Goal: Entertainment & Leisure: Browse casually

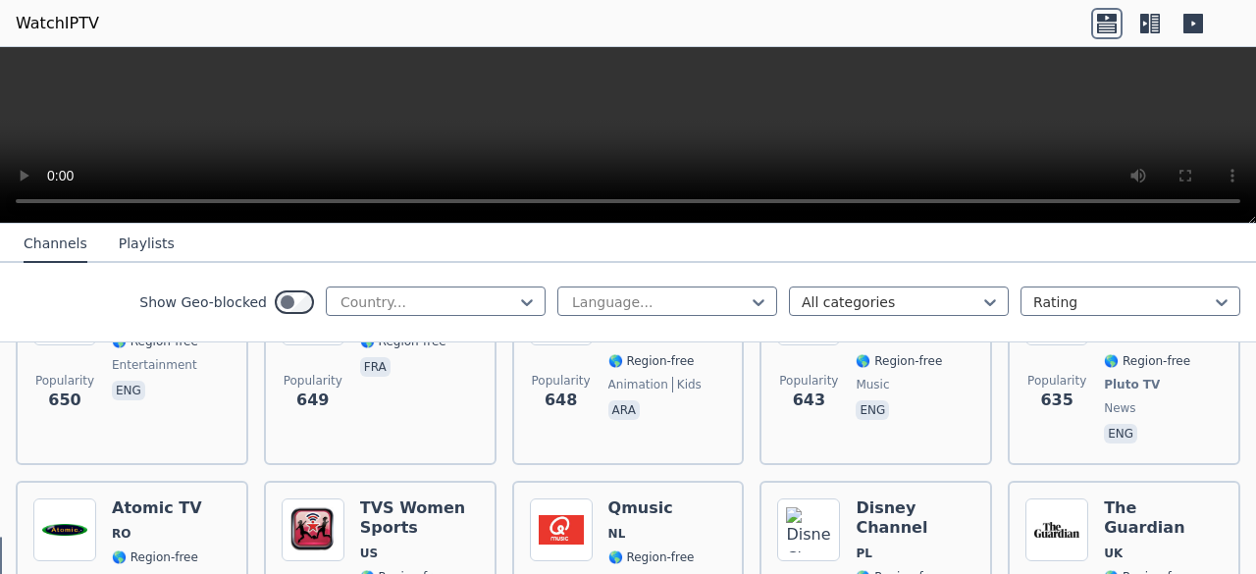
scroll to position [5765, 0]
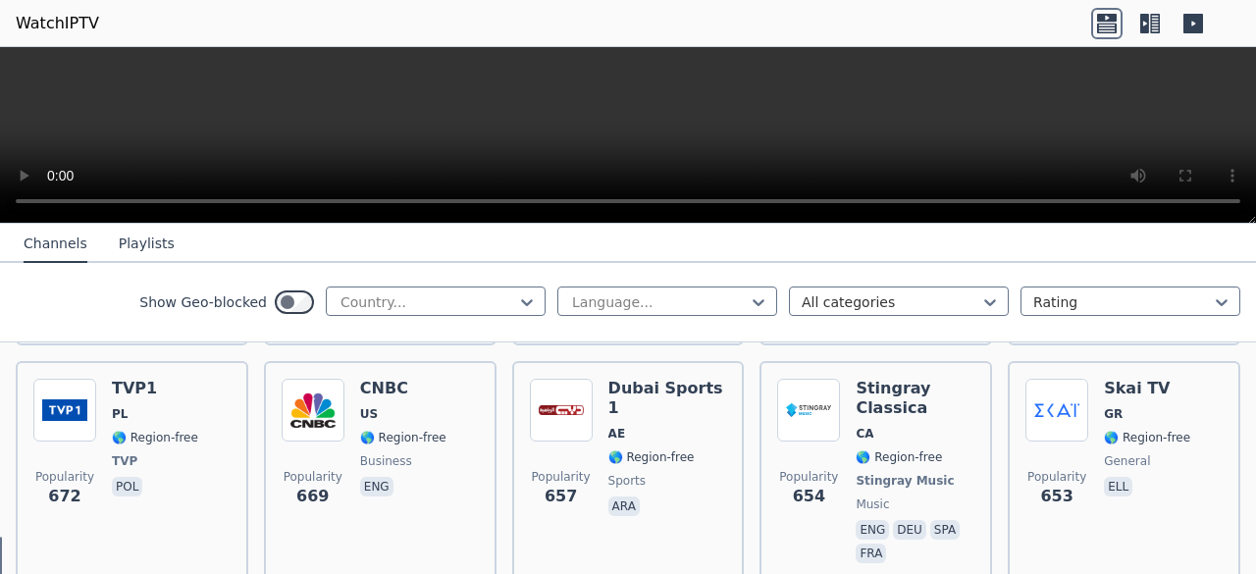
scroll to position [5452, 0]
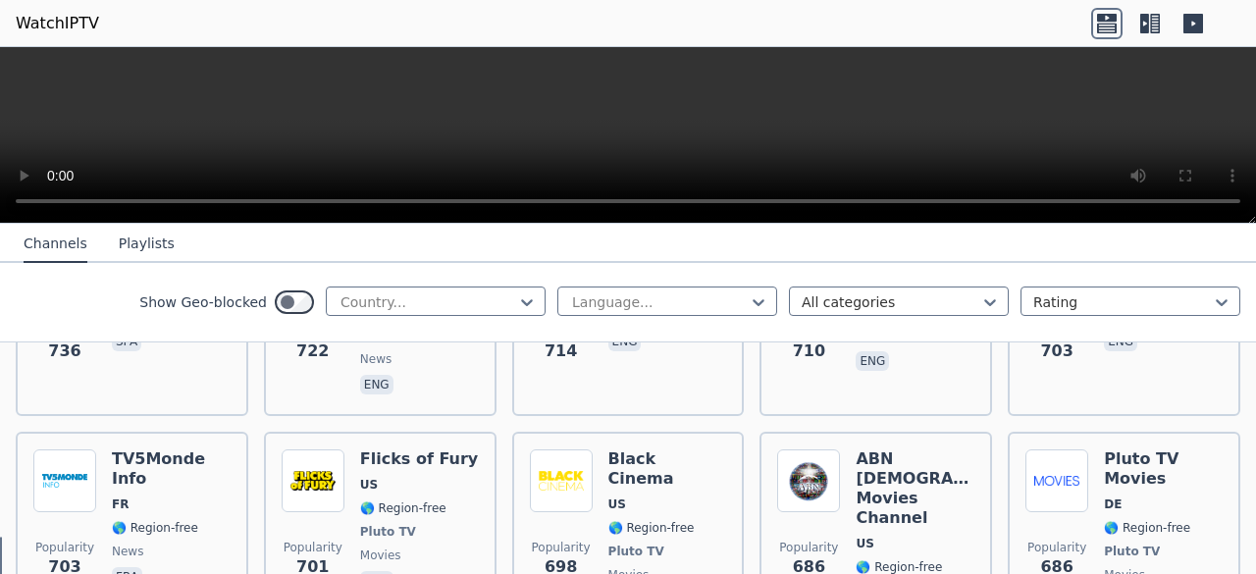
scroll to position [4930, 0]
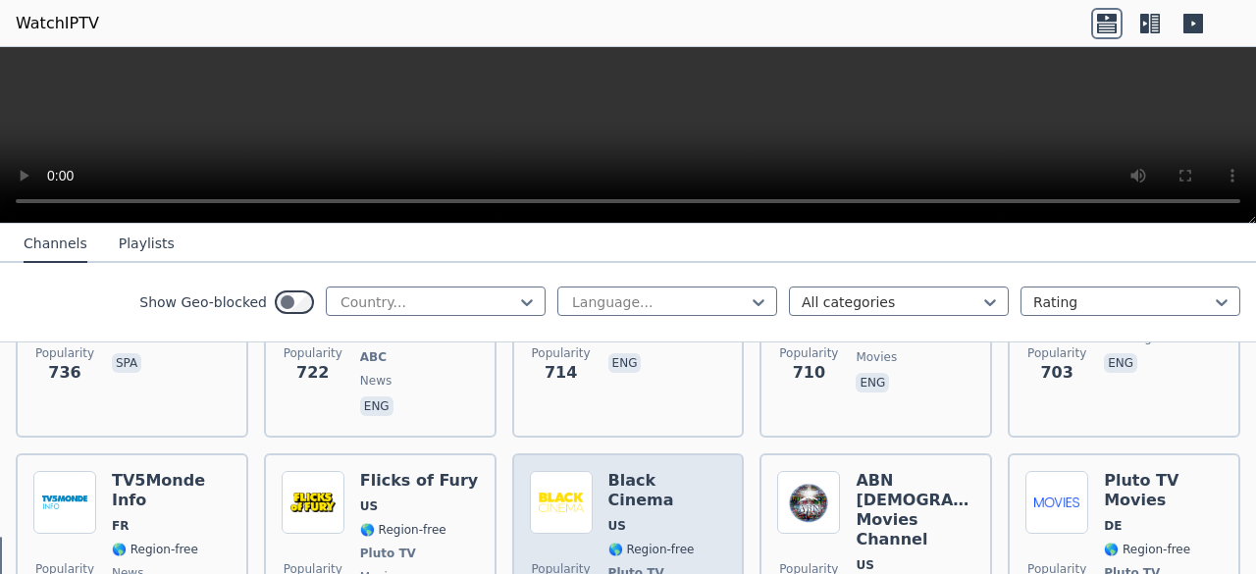
click at [663, 565] on span "Pluto TV" at bounding box center [667, 573] width 119 height 16
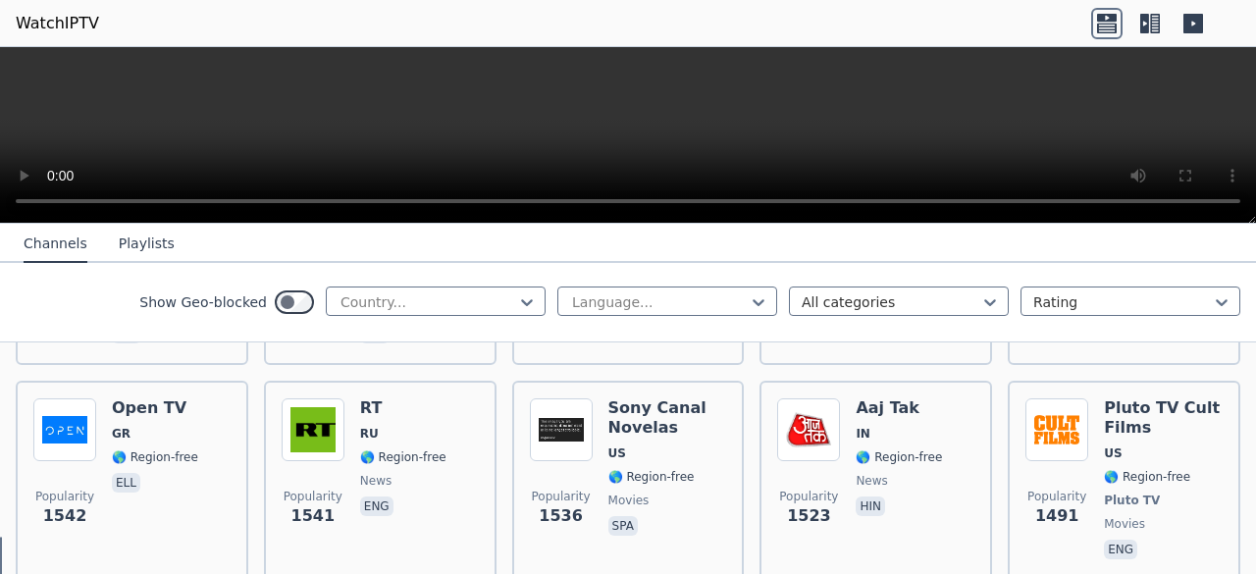
scroll to position [1716, 0]
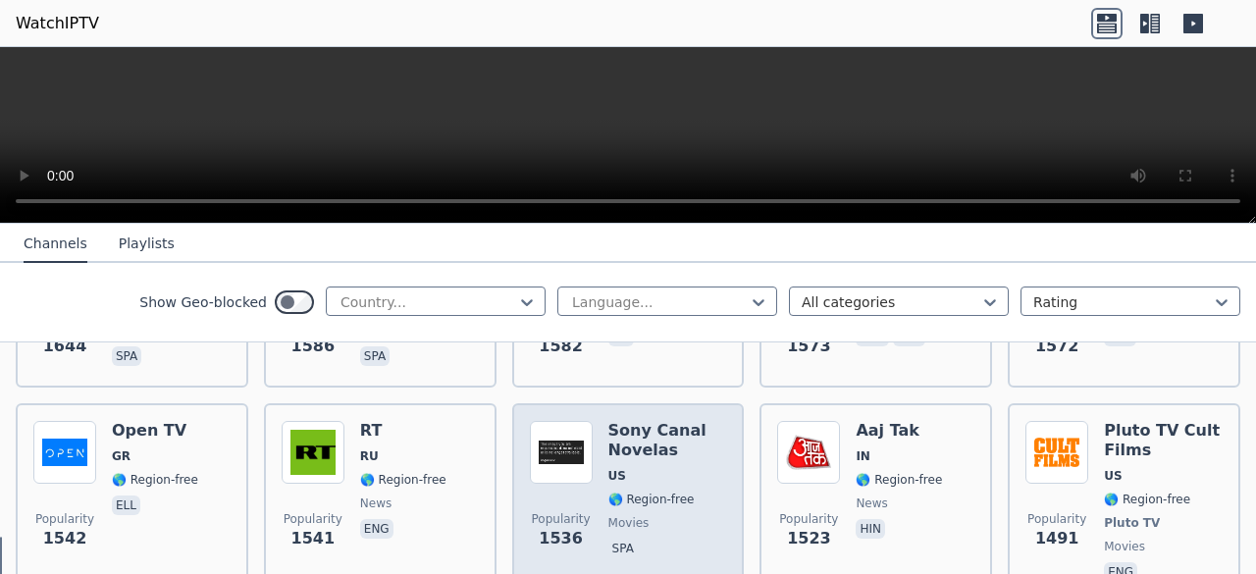
click at [573, 438] on img at bounding box center [561, 452] width 63 height 63
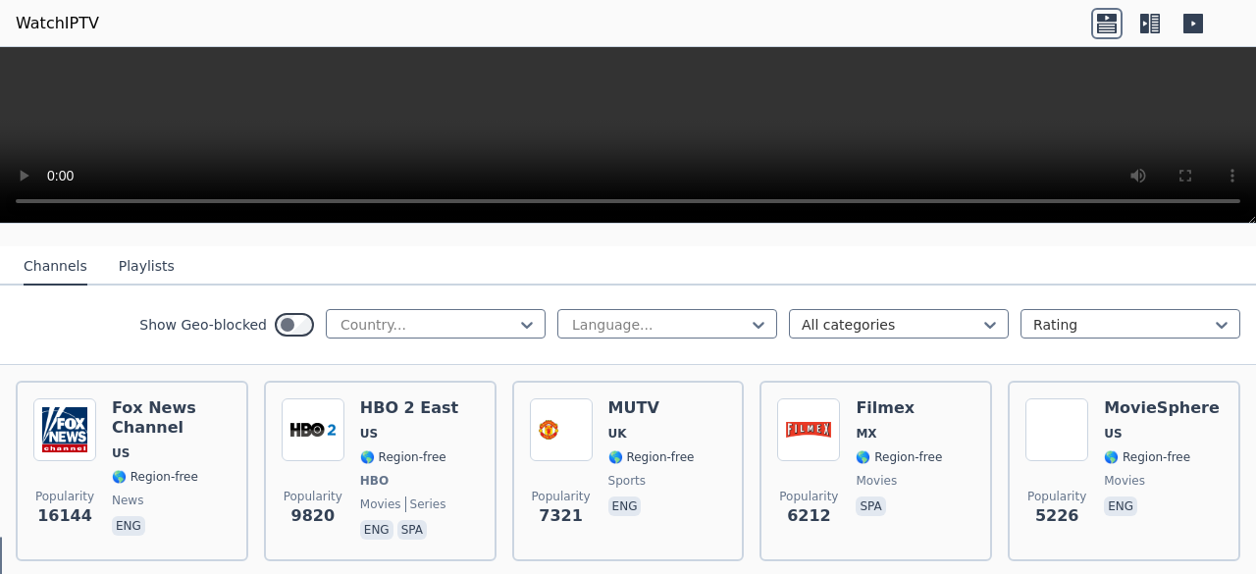
scroll to position [0, 0]
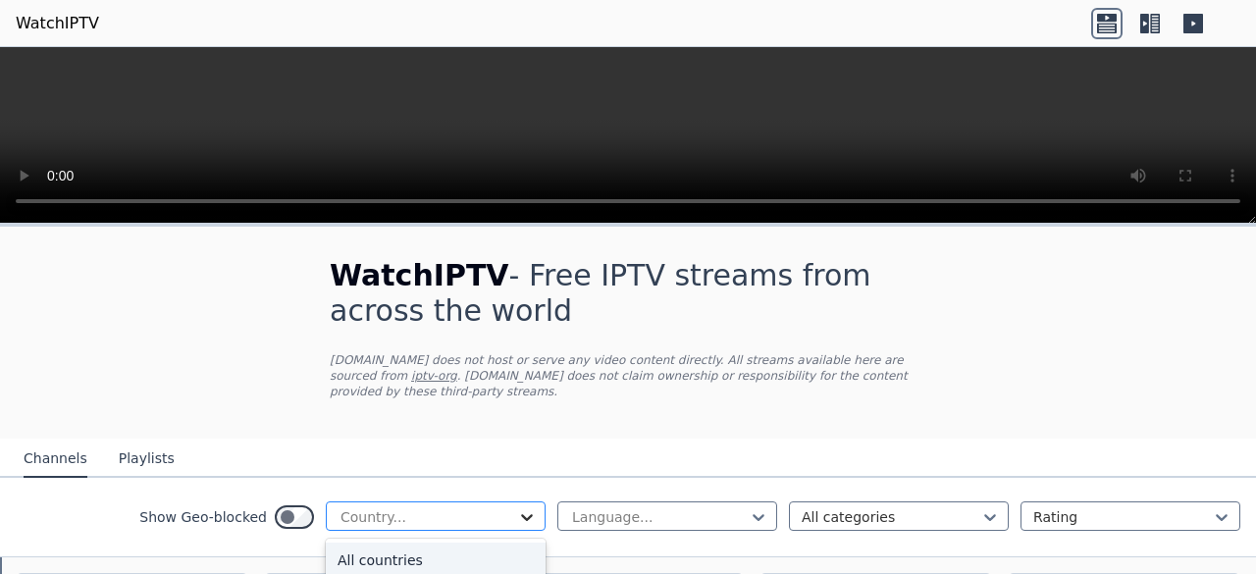
click at [518, 507] on icon at bounding box center [527, 517] width 20 height 20
click at [448, 549] on div "[GEOGRAPHIC_DATA]" at bounding box center [436, 560] width 220 height 35
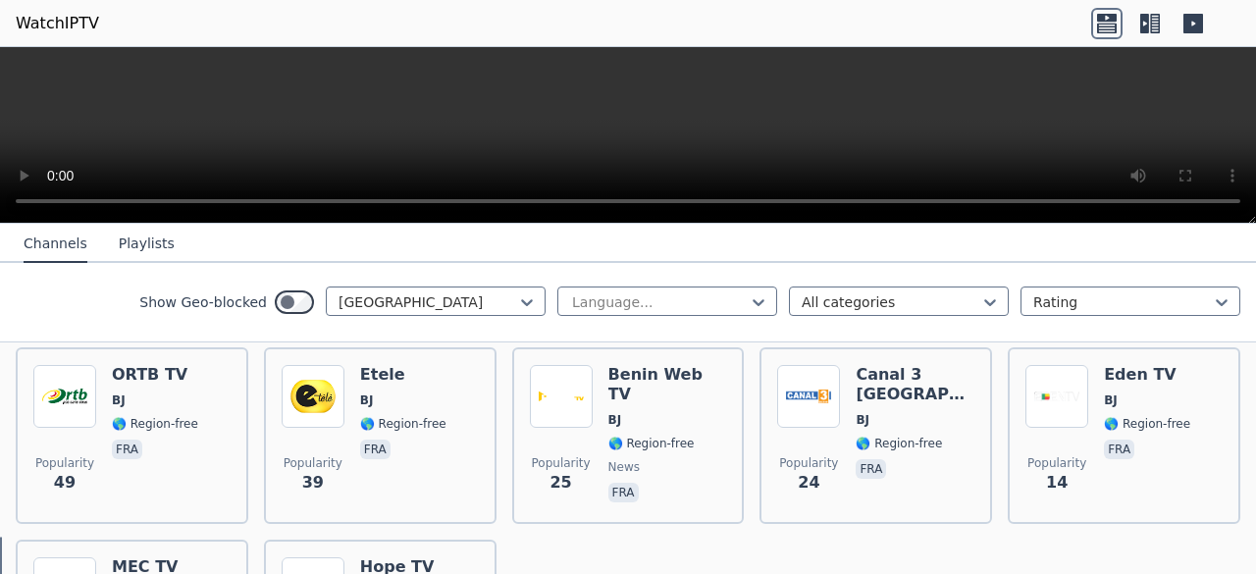
scroll to position [228, 0]
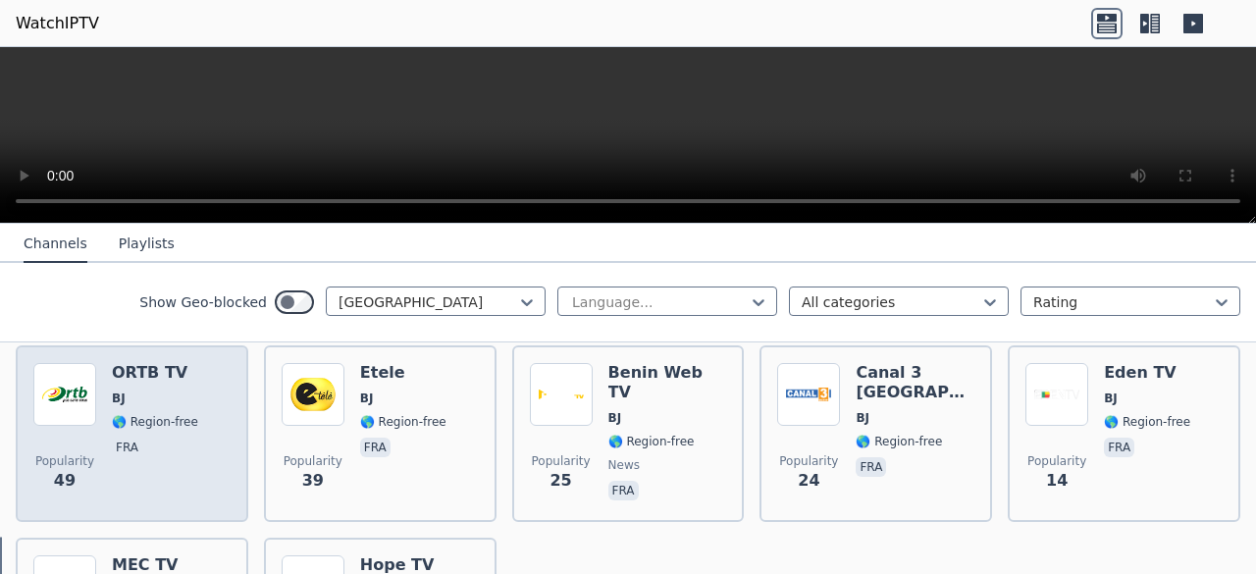
click at [137, 454] on div "ORTB TV BJ 🌎 Region-free fra" at bounding box center [155, 433] width 86 height 141
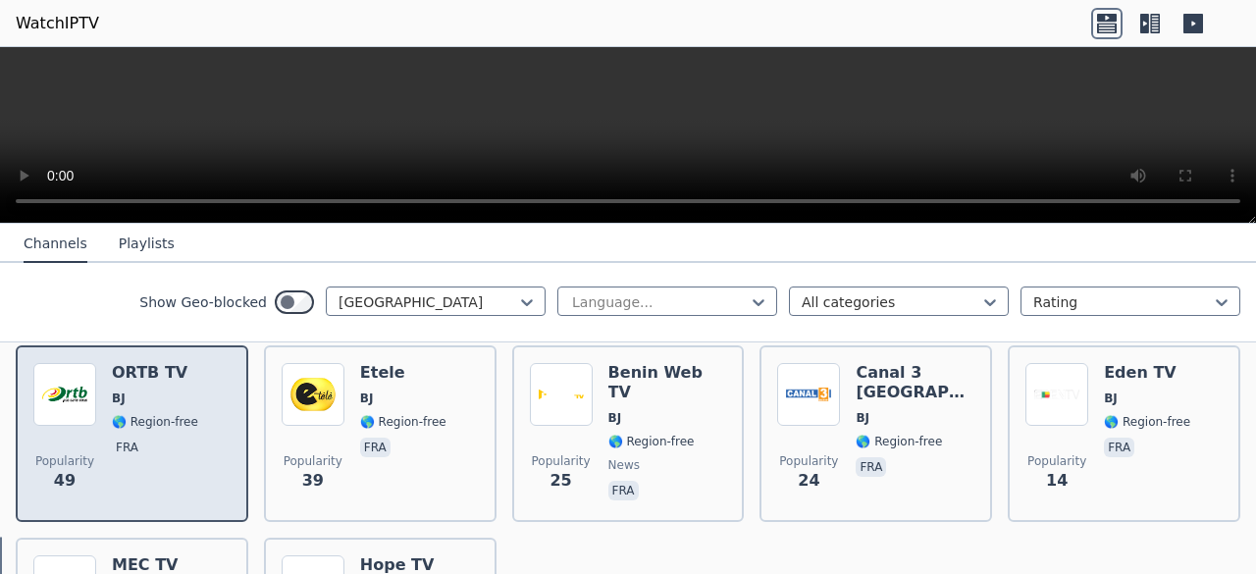
click at [137, 454] on div "ORTB TV BJ 🌎 Region-free fra" at bounding box center [155, 433] width 86 height 141
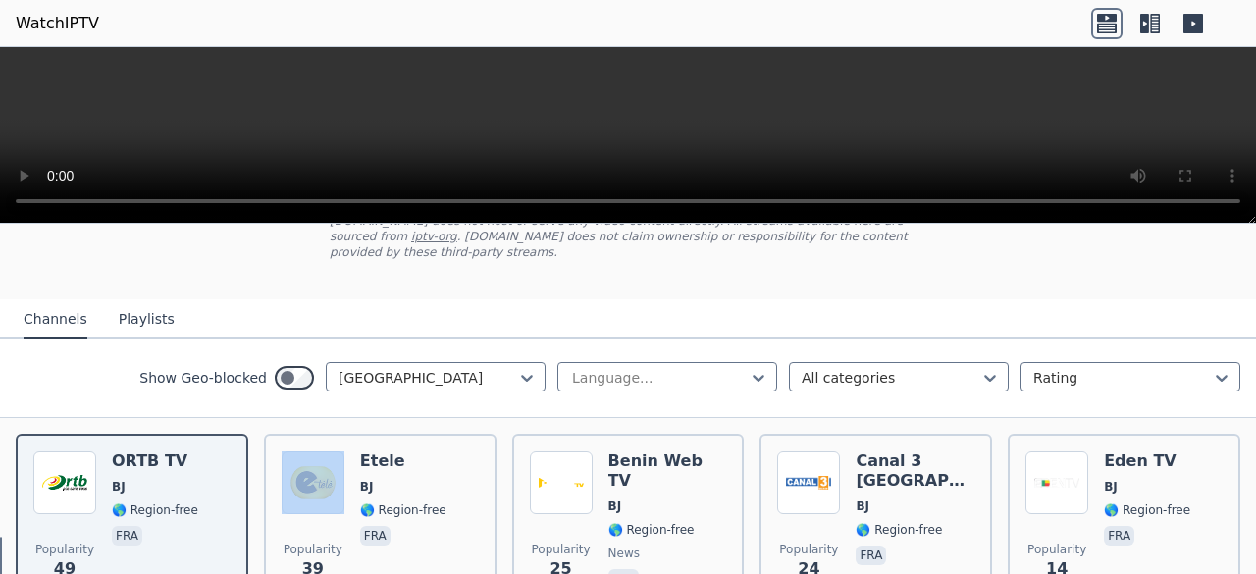
scroll to position [186, 0]
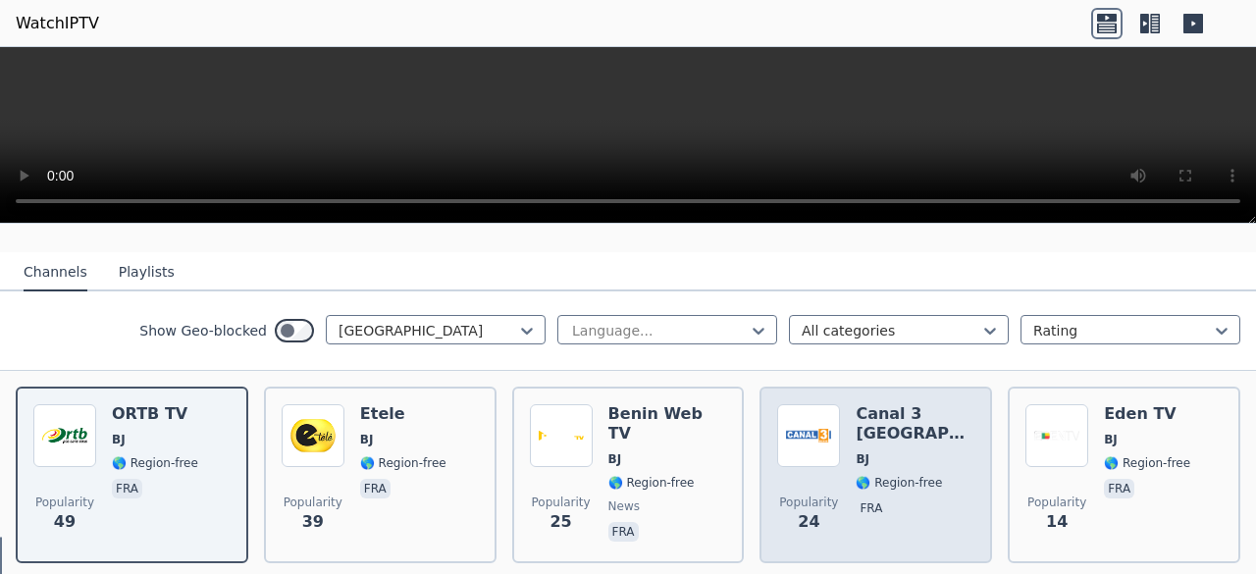
click at [863, 498] on p "fra" at bounding box center [870, 508] width 30 height 20
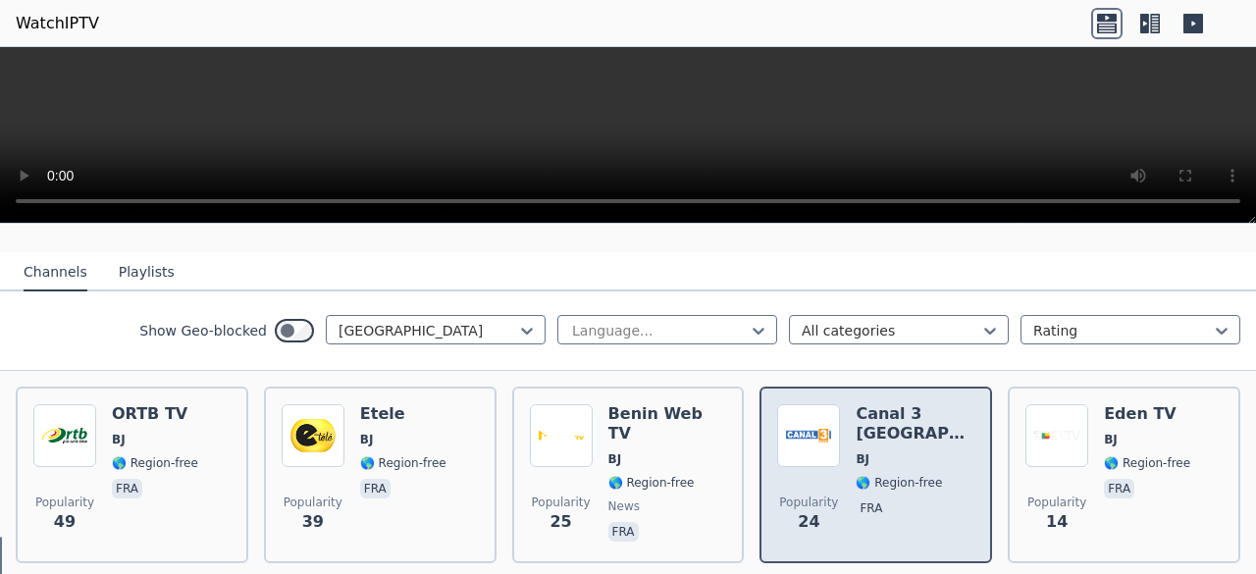
click at [863, 498] on p "fra" at bounding box center [870, 508] width 30 height 20
click at [901, 404] on h6 "Canal 3 [GEOGRAPHIC_DATA]" at bounding box center [914, 423] width 119 height 39
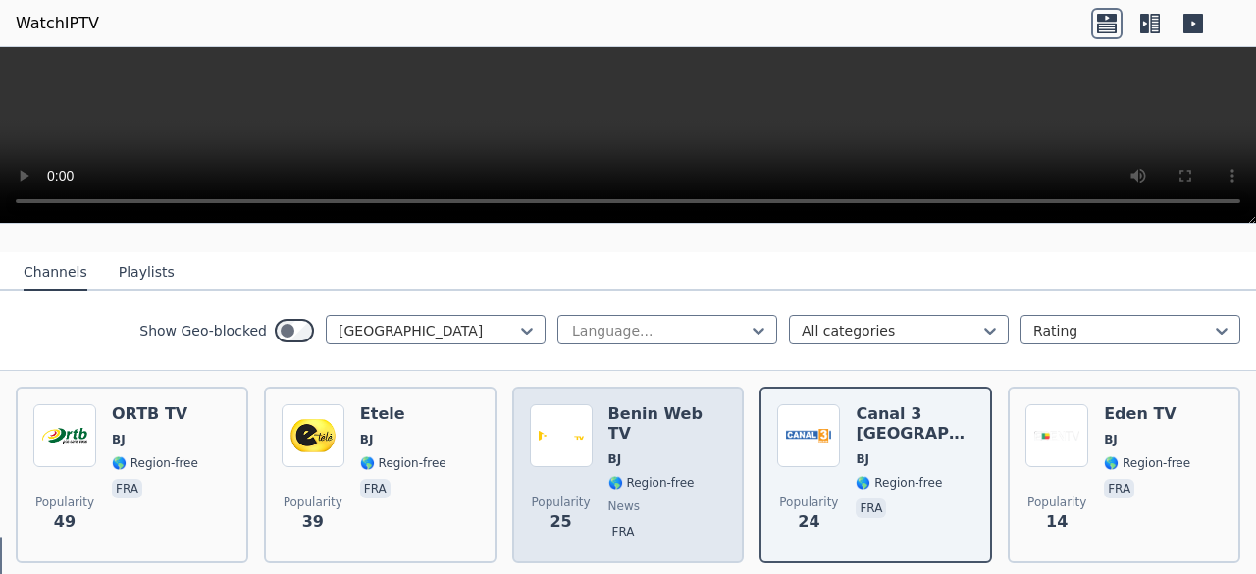
click at [687, 475] on span "🌎 Region-free" at bounding box center [667, 483] width 119 height 16
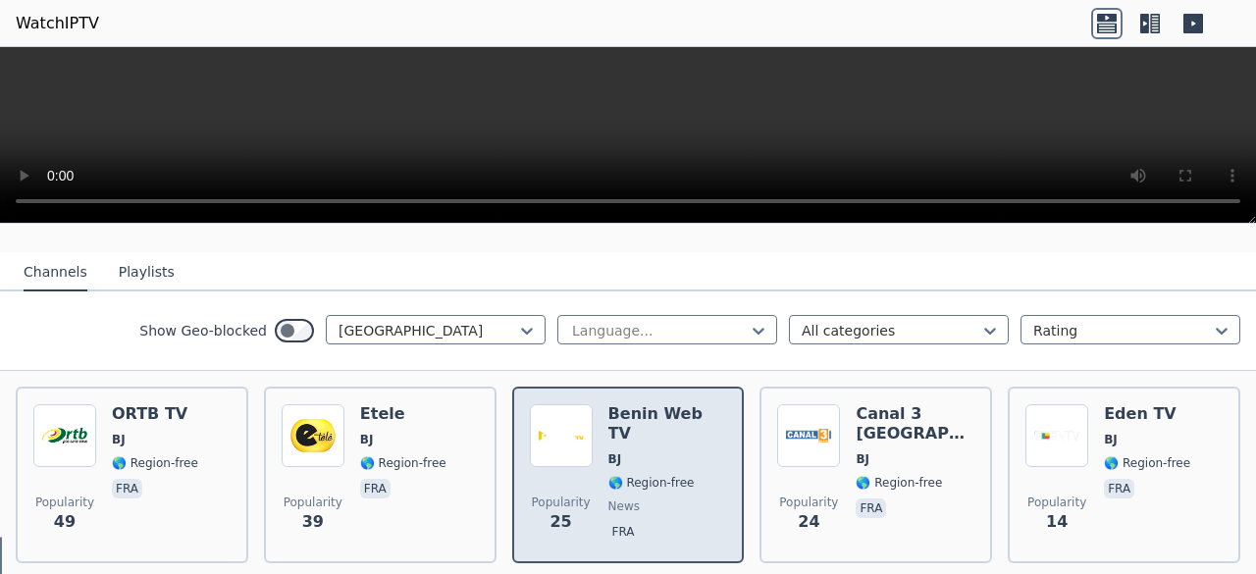
click at [687, 475] on span "🌎 Region-free" at bounding box center [667, 483] width 119 height 16
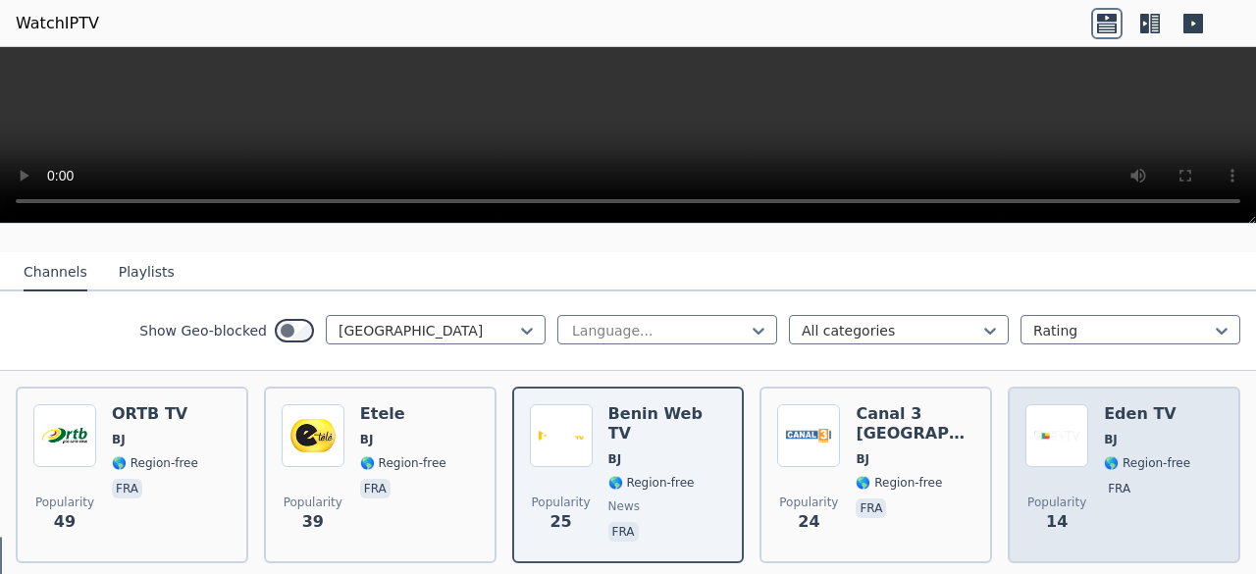
click at [1183, 427] on div "Popularity 14 Eden TV BJ 🌎 Region-free fra" at bounding box center [1123, 474] width 197 height 141
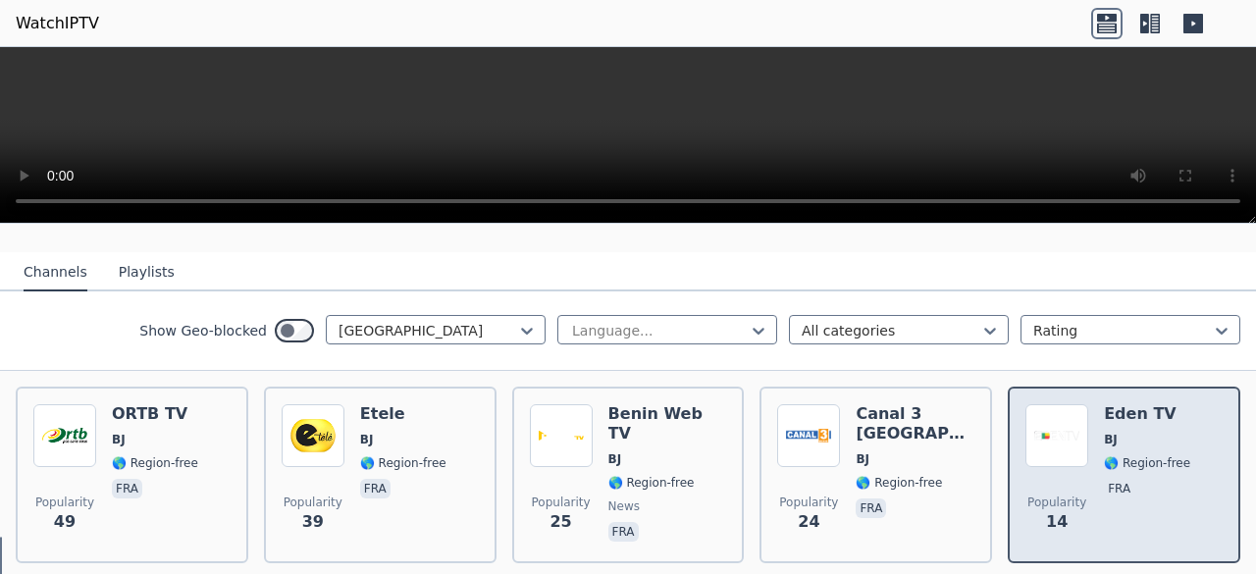
click at [1183, 427] on div "Popularity 14 Eden TV BJ 🌎 Region-free fra" at bounding box center [1123, 474] width 197 height 141
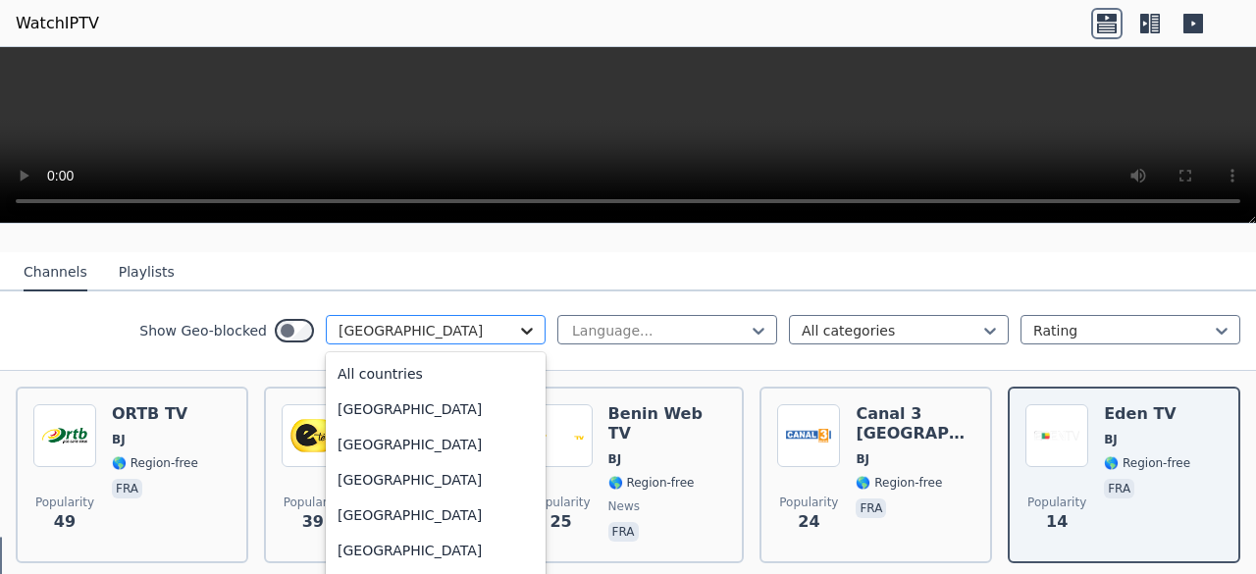
click at [520, 321] on icon at bounding box center [527, 331] width 20 height 20
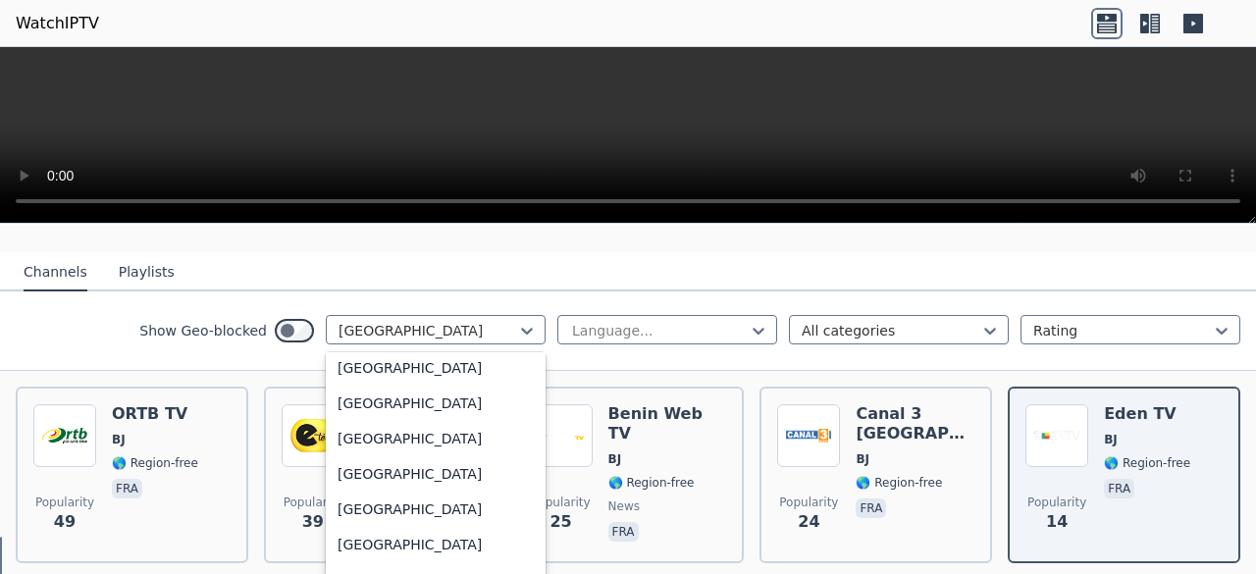
scroll to position [931, 0]
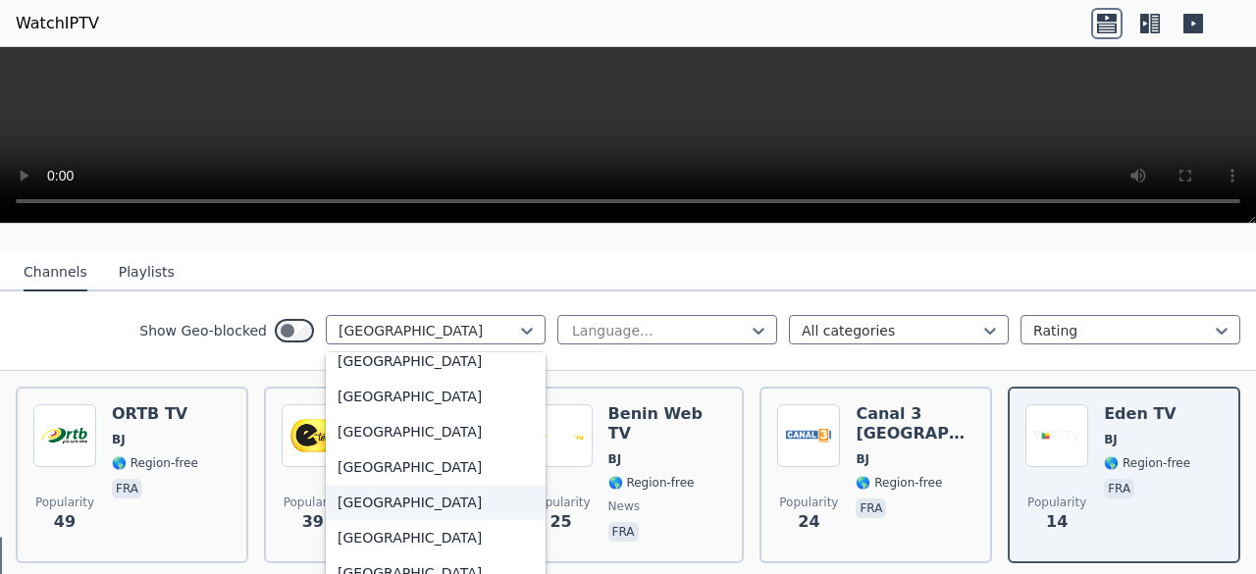
click at [405, 485] on div "[GEOGRAPHIC_DATA]" at bounding box center [436, 502] width 220 height 35
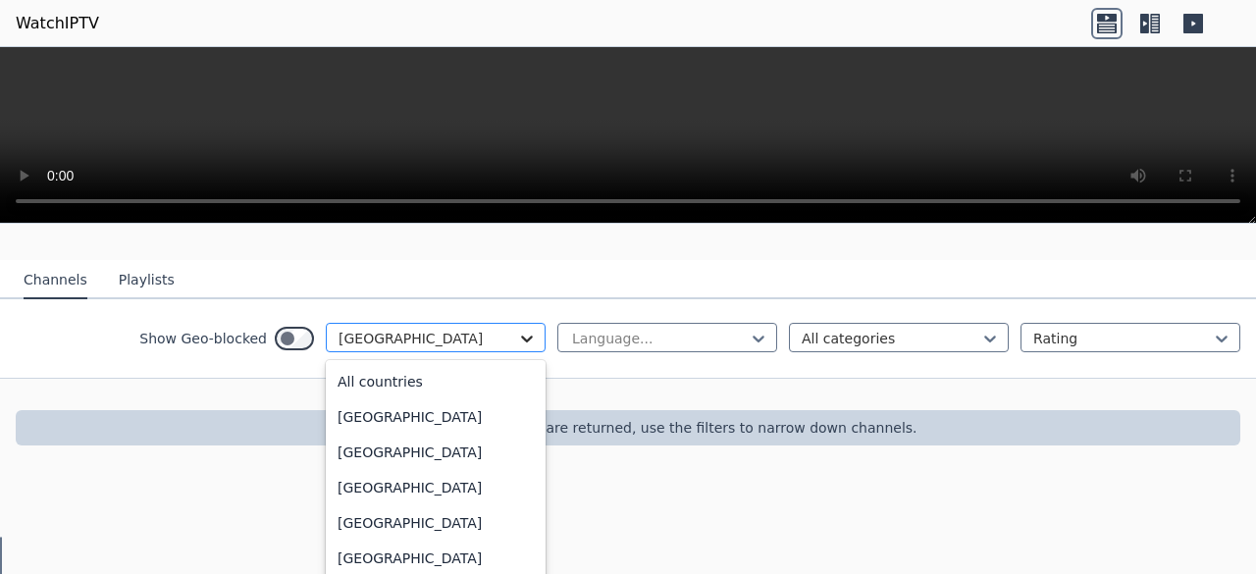
scroll to position [816, 0]
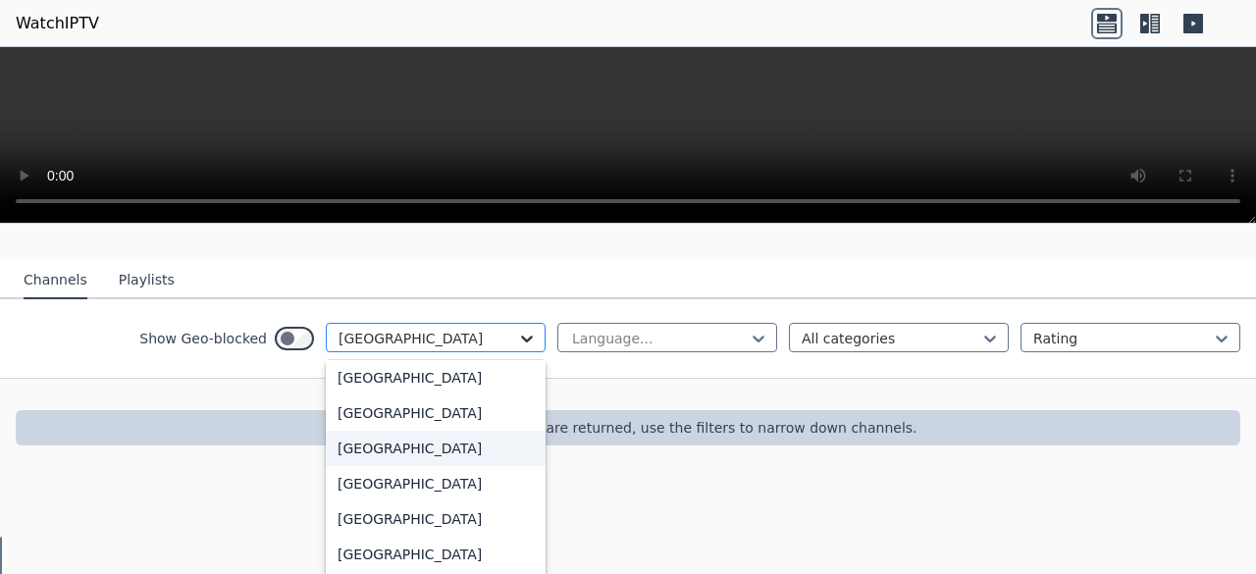
click at [508, 352] on div "option [GEOGRAPHIC_DATA], selected. 206 results available. Use Up and Down to c…" at bounding box center [436, 337] width 220 height 29
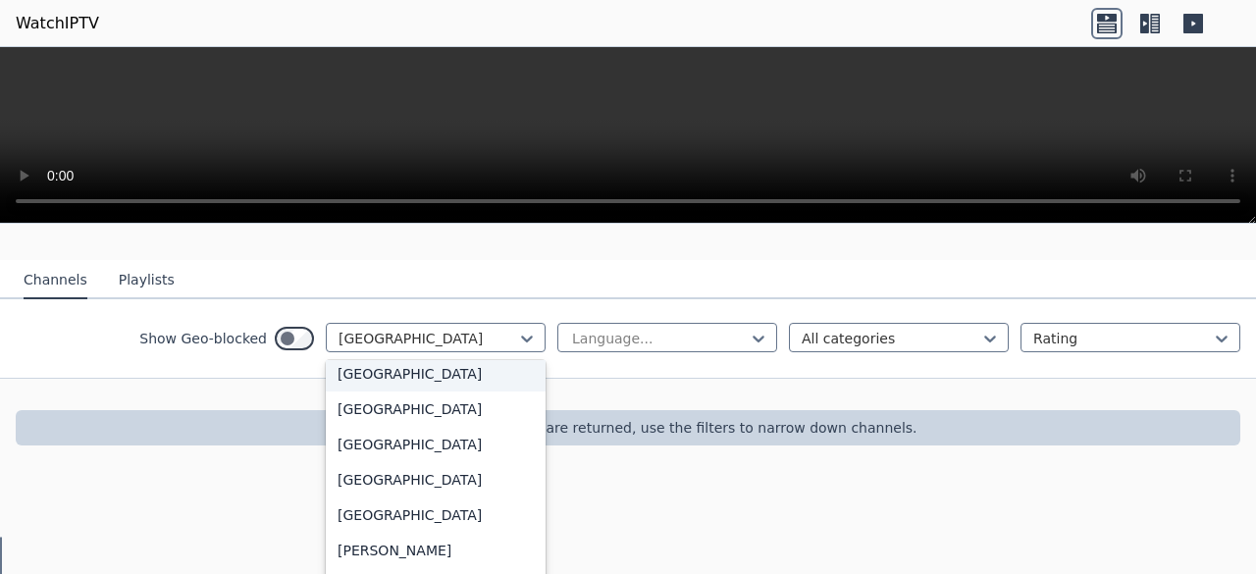
click at [416, 360] on div "[GEOGRAPHIC_DATA]" at bounding box center [436, 373] width 220 height 35
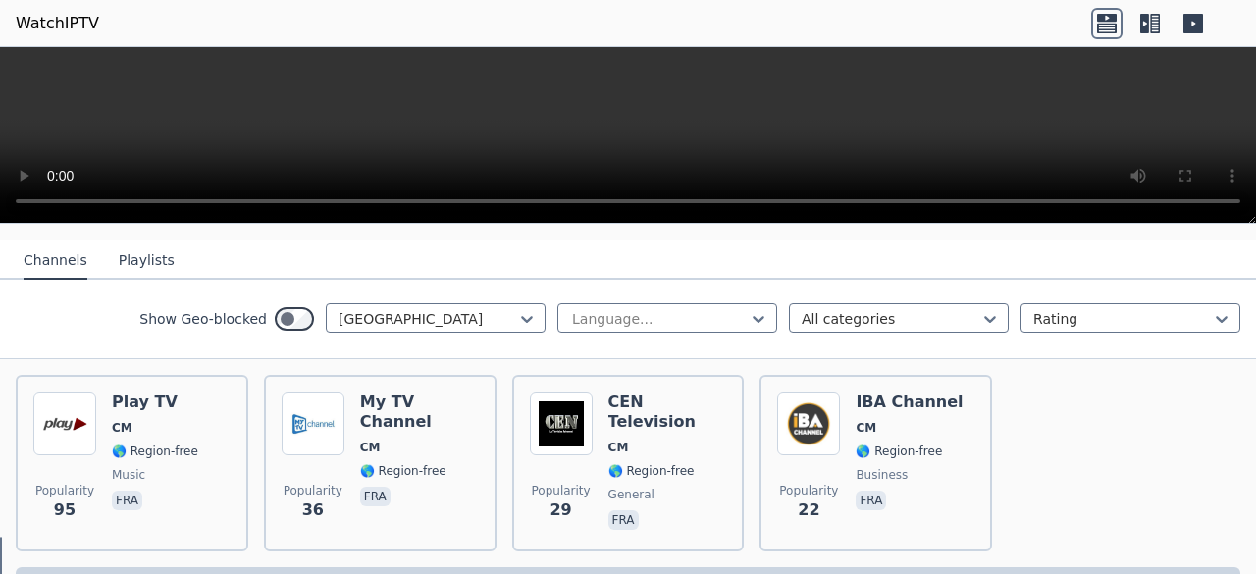
scroll to position [195, 0]
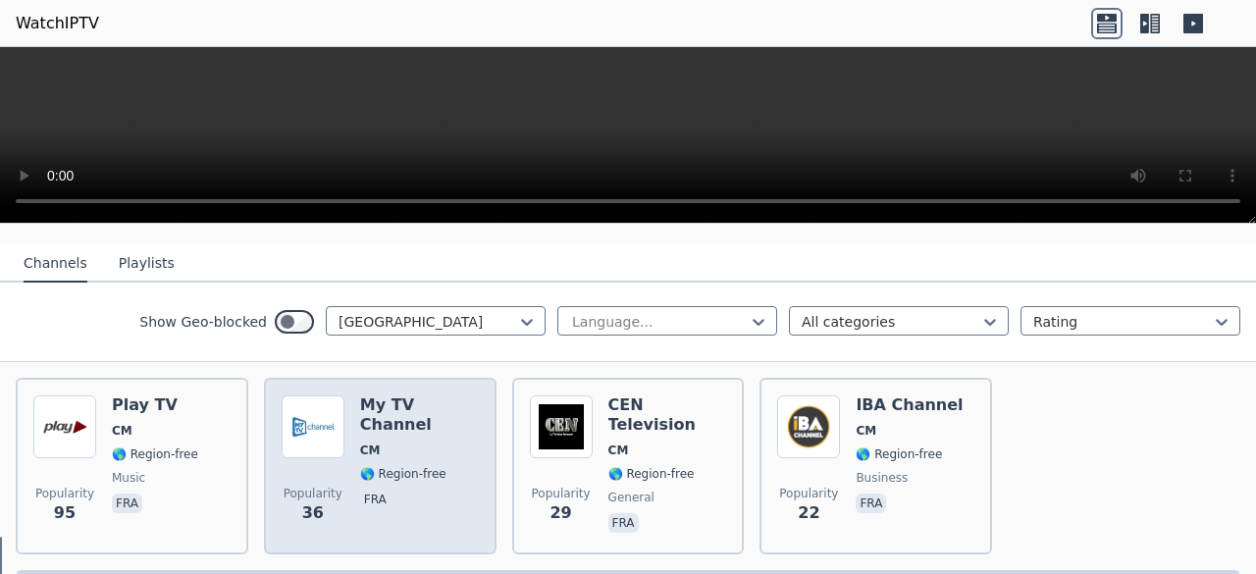
click at [398, 404] on div "My TV Channel CM 🌎 Region-free fra" at bounding box center [419, 465] width 119 height 141
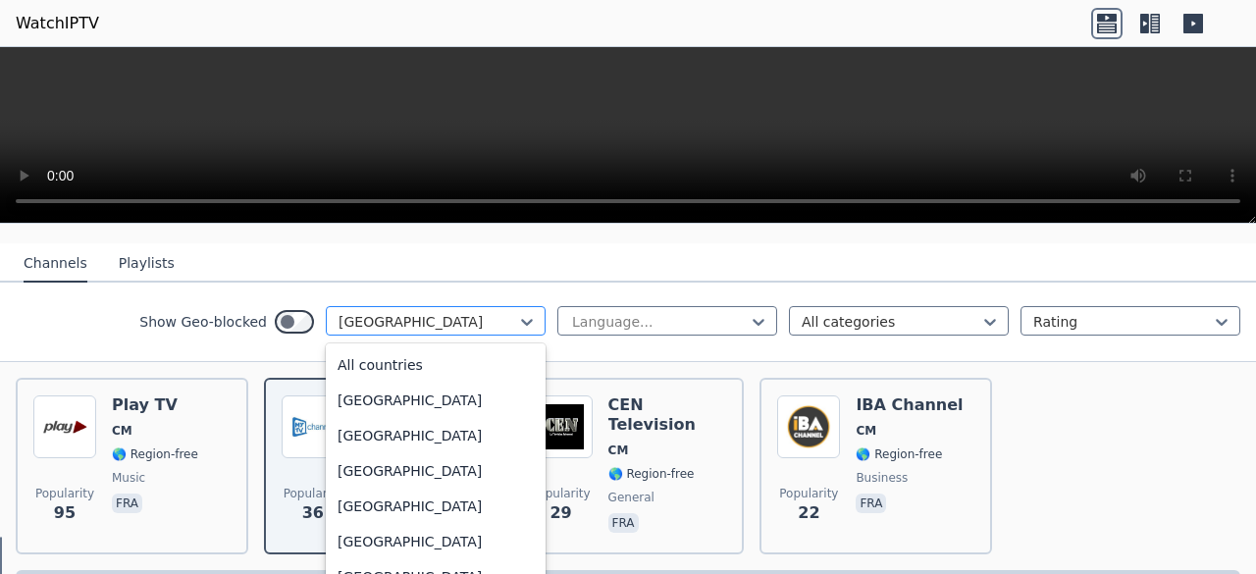
click at [517, 315] on div at bounding box center [527, 321] width 20 height 29
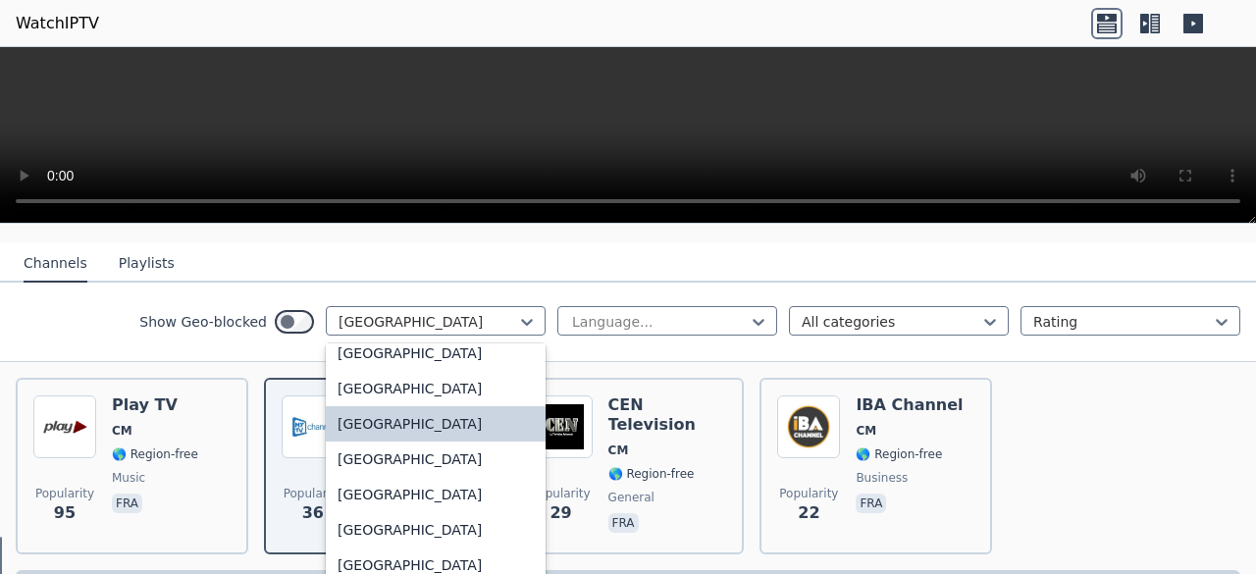
scroll to position [1096, 0]
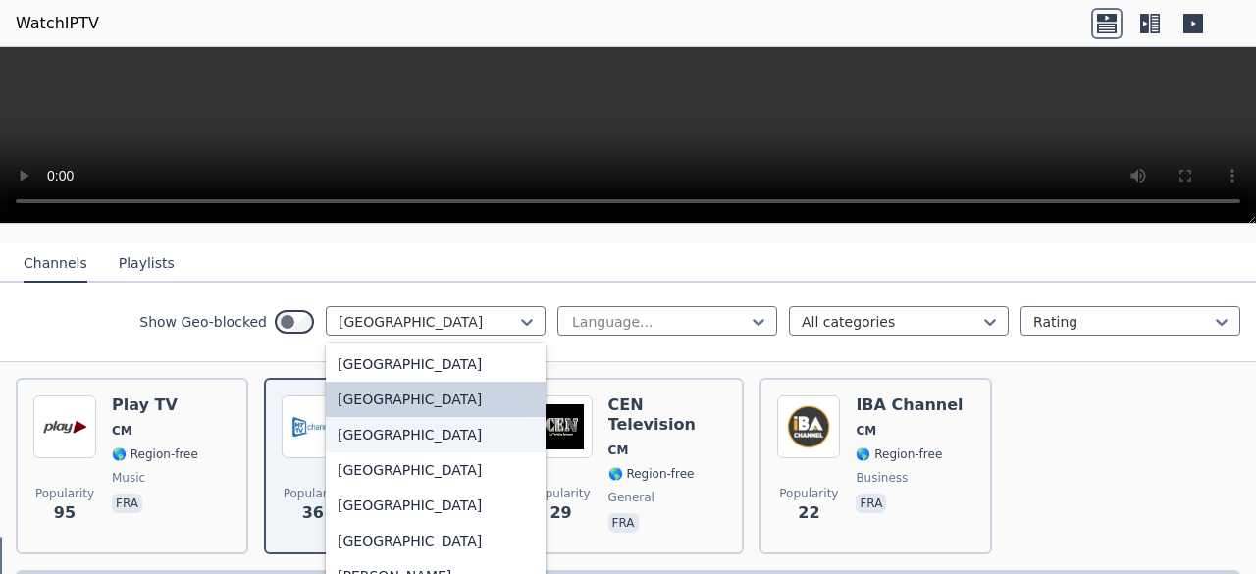
click at [453, 423] on div "[GEOGRAPHIC_DATA]" at bounding box center [436, 434] width 220 height 35
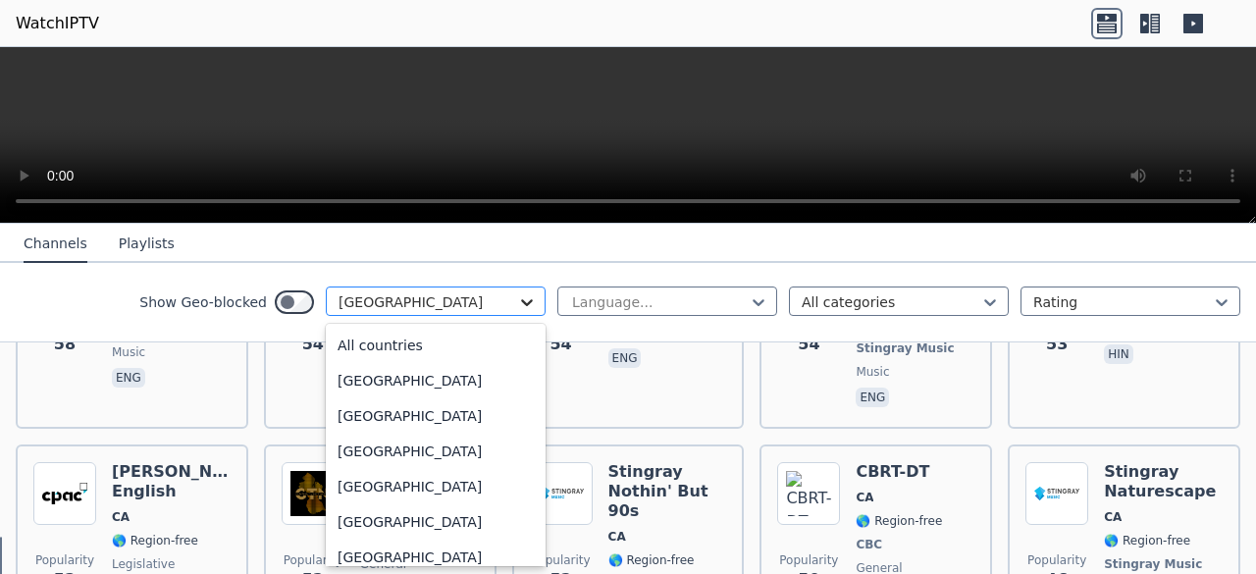
scroll to position [922, 0]
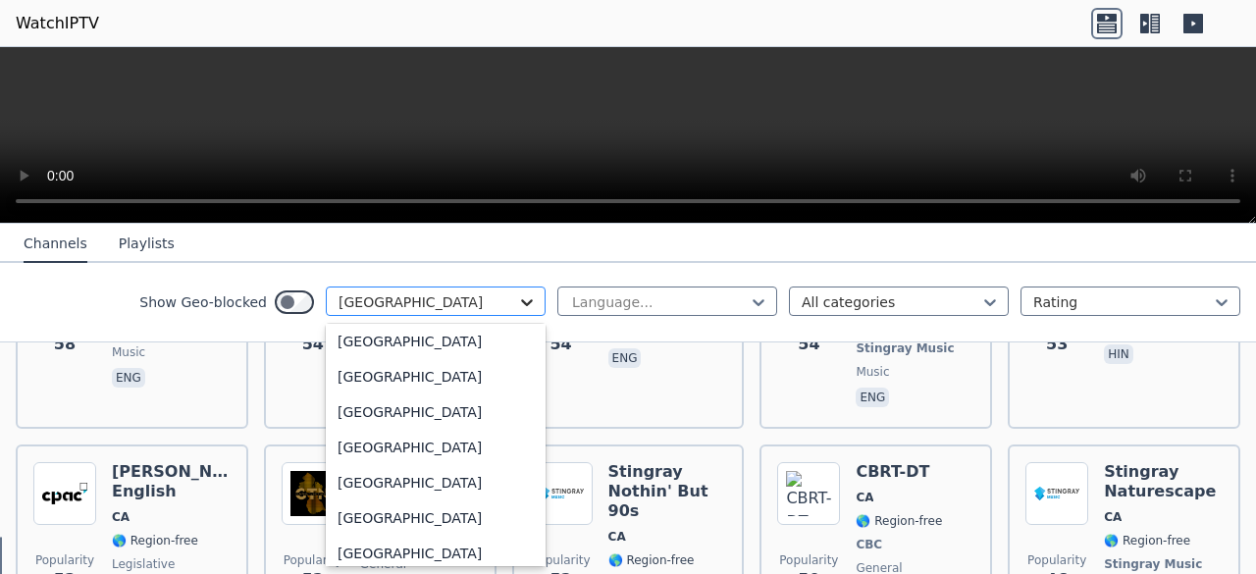
click at [517, 301] on icon at bounding box center [527, 302] width 20 height 20
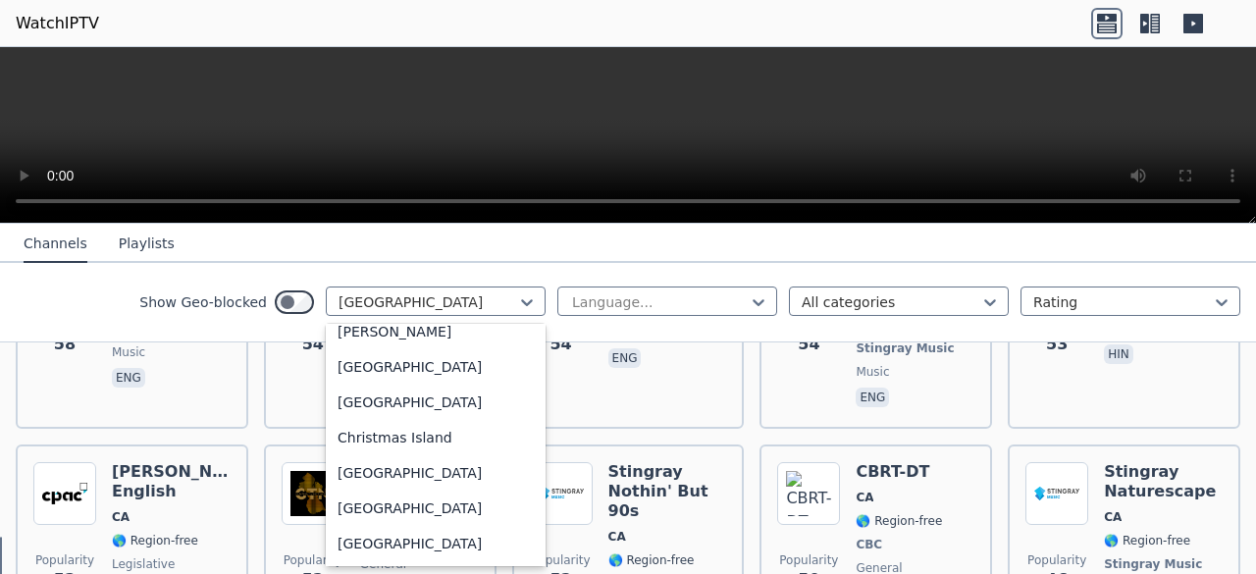
scroll to position [1345, 0]
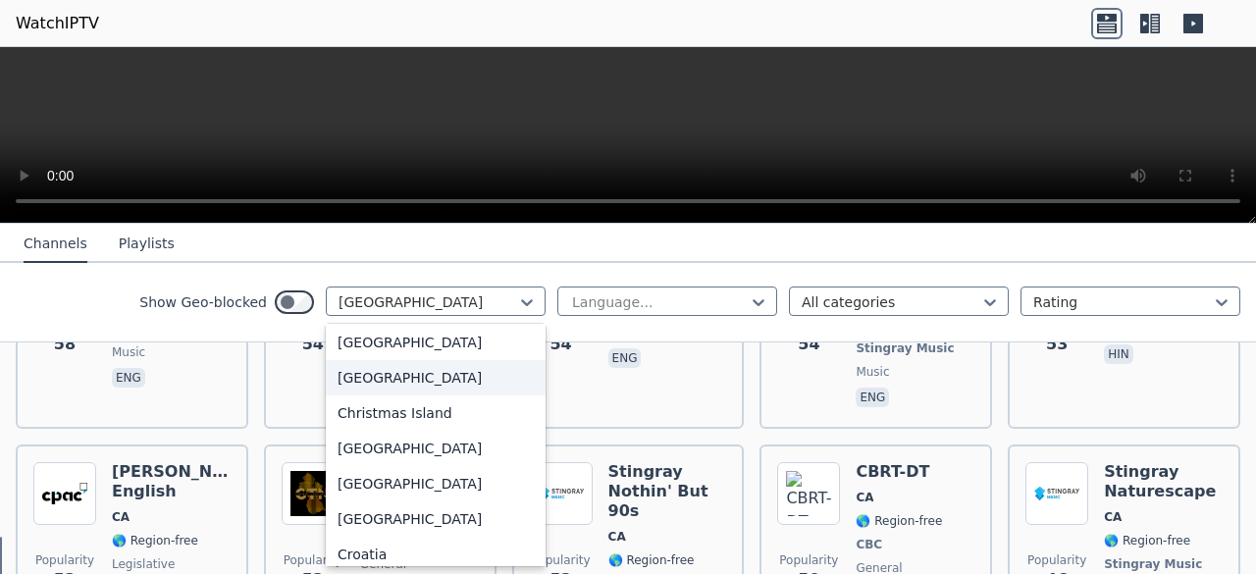
click at [373, 365] on div "[GEOGRAPHIC_DATA]" at bounding box center [436, 377] width 220 height 35
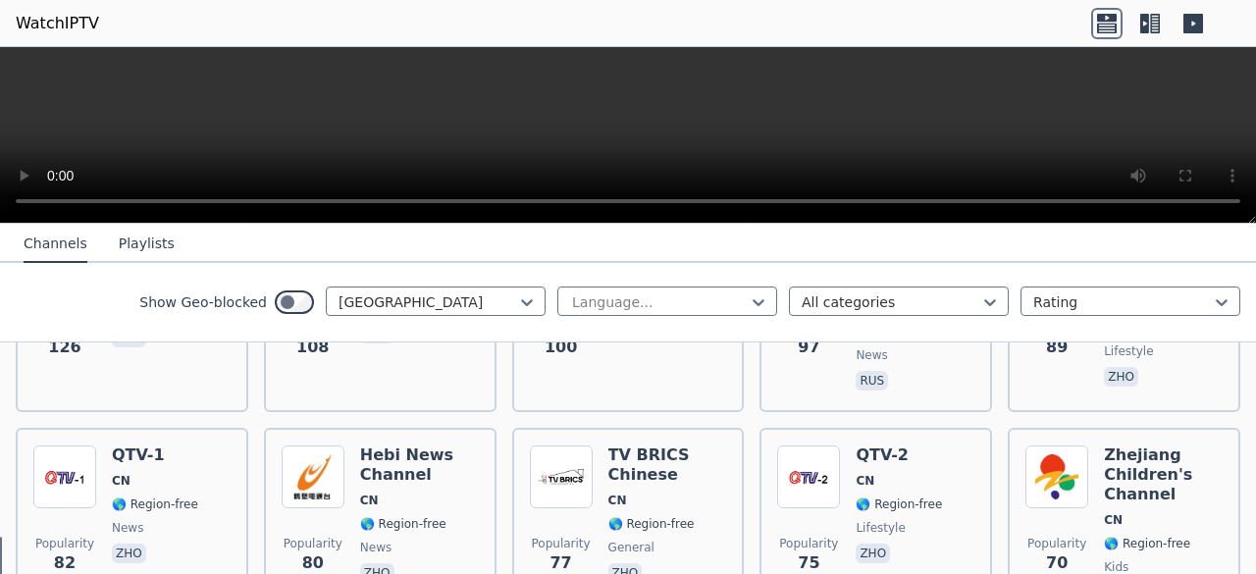
scroll to position [811, 0]
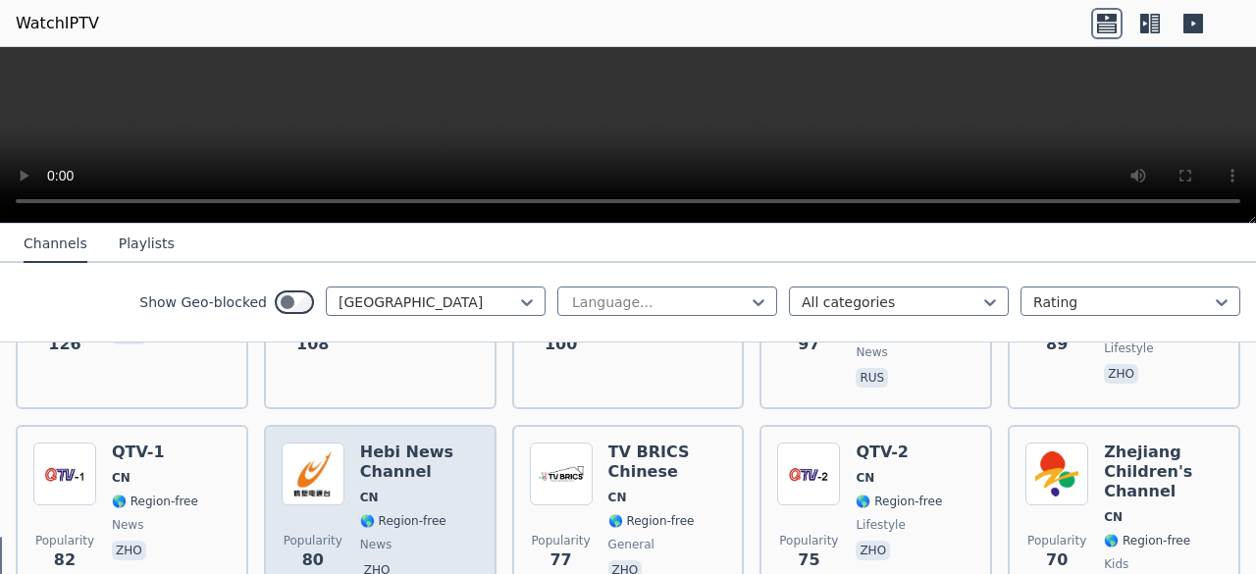
click at [418, 442] on h6 "Hebi News Channel" at bounding box center [419, 461] width 119 height 39
click at [426, 513] on span "🌎 Region-free" at bounding box center [403, 521] width 86 height 16
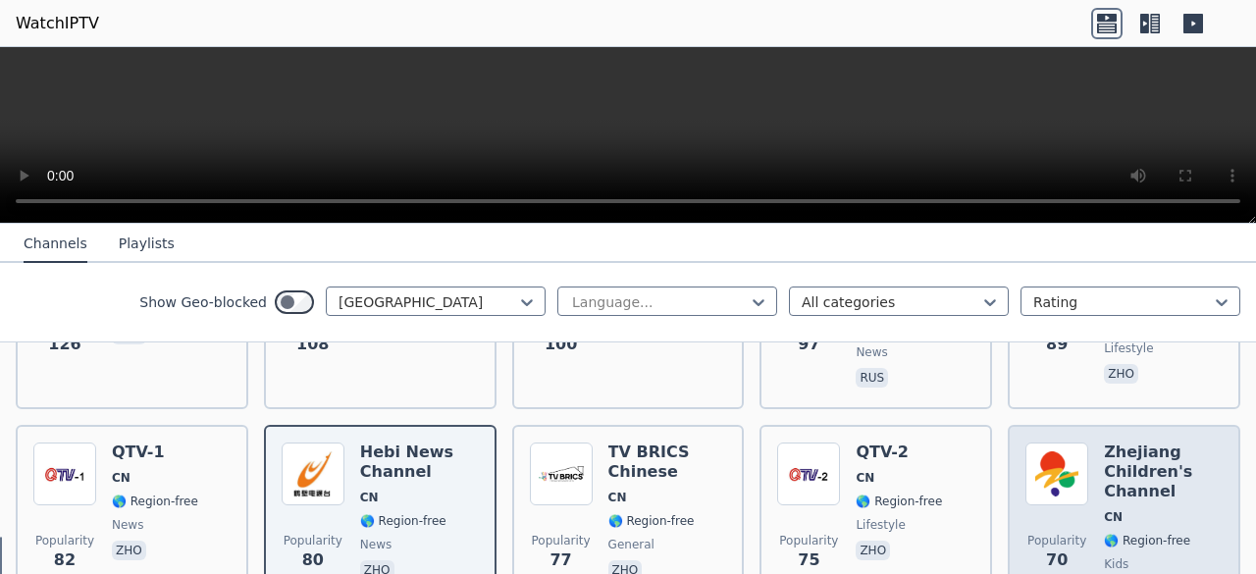
click at [1045, 442] on img at bounding box center [1056, 473] width 63 height 63
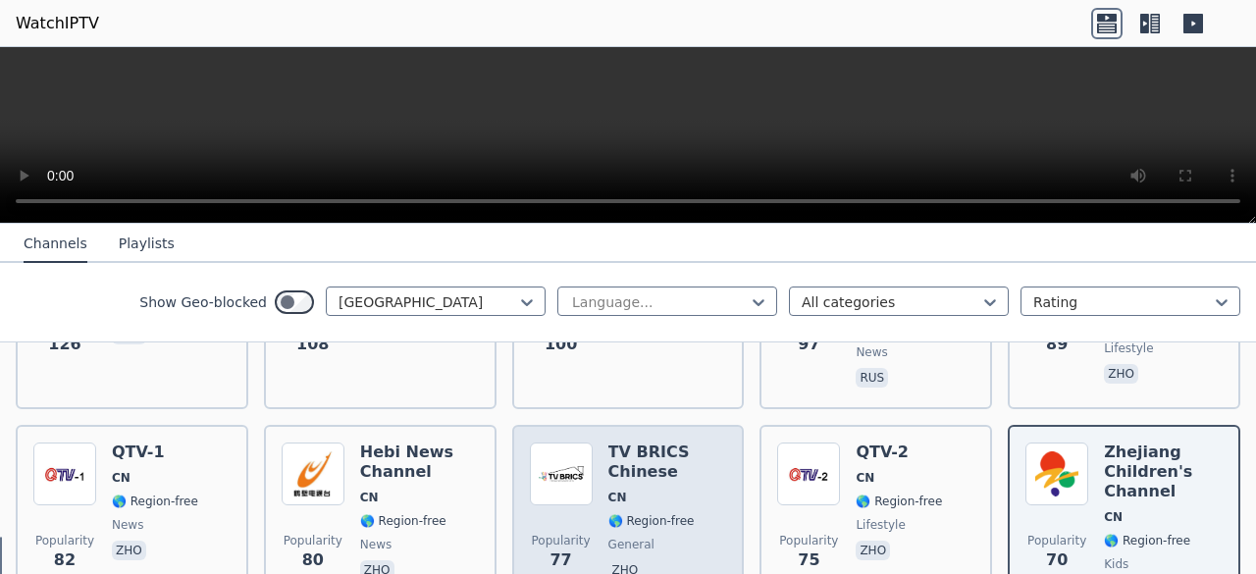
click at [640, 489] on span "CN" at bounding box center [667, 497] width 119 height 16
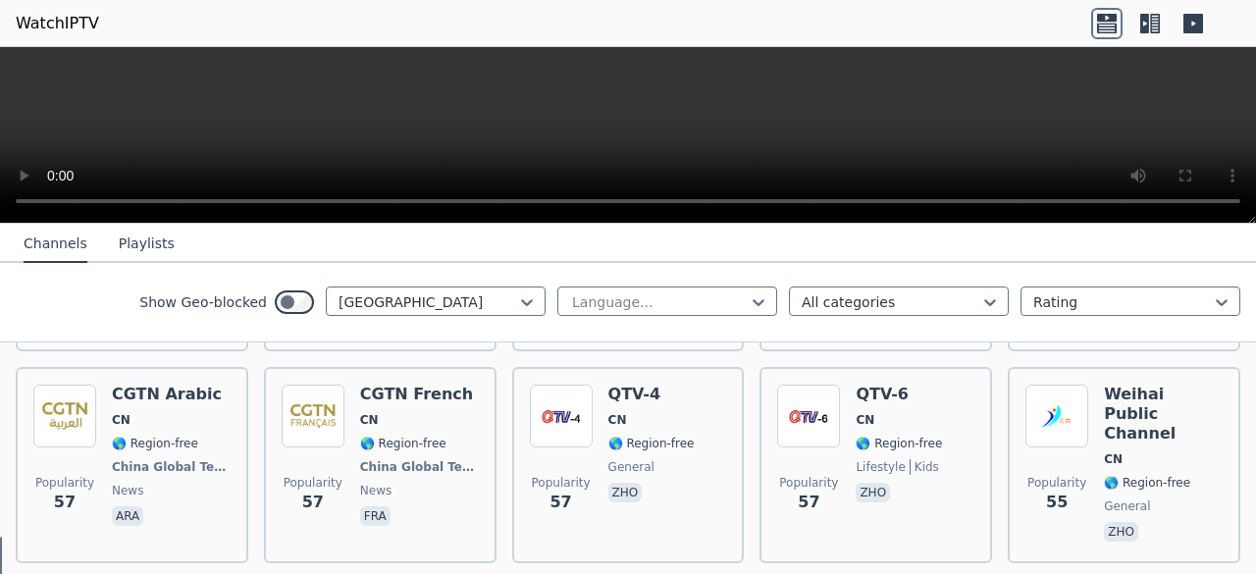
scroll to position [1248, 0]
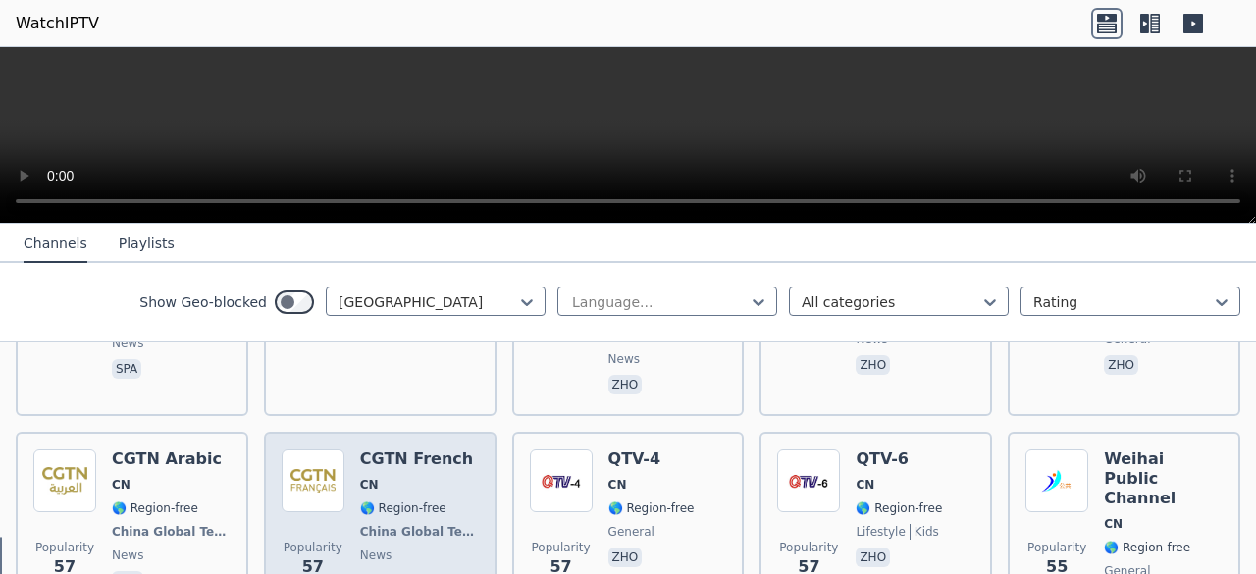
click at [472, 547] on span "news" at bounding box center [419, 555] width 119 height 16
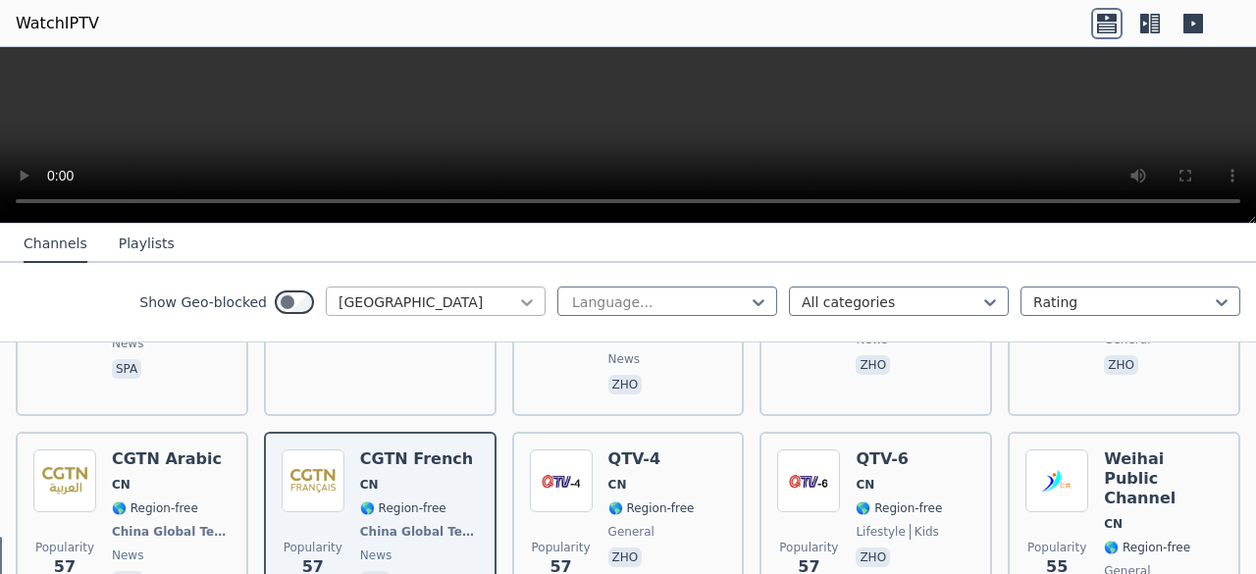
click at [517, 309] on icon at bounding box center [527, 302] width 20 height 20
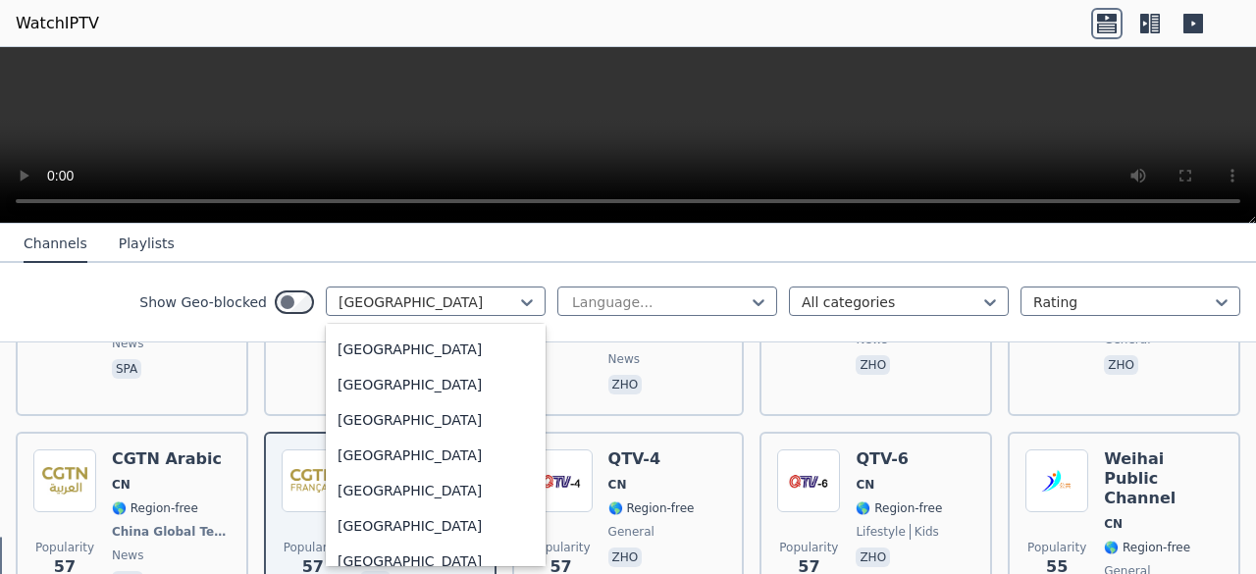
scroll to position [2258, 0]
click at [404, 400] on div "[GEOGRAPHIC_DATA]" at bounding box center [436, 382] width 220 height 35
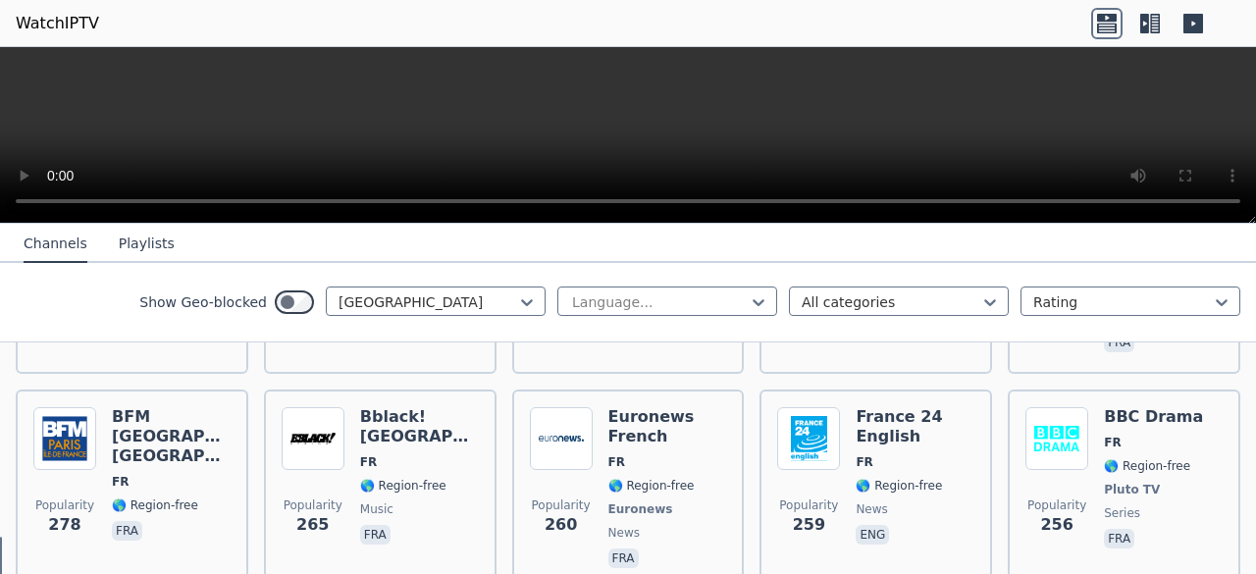
scroll to position [1044, 0]
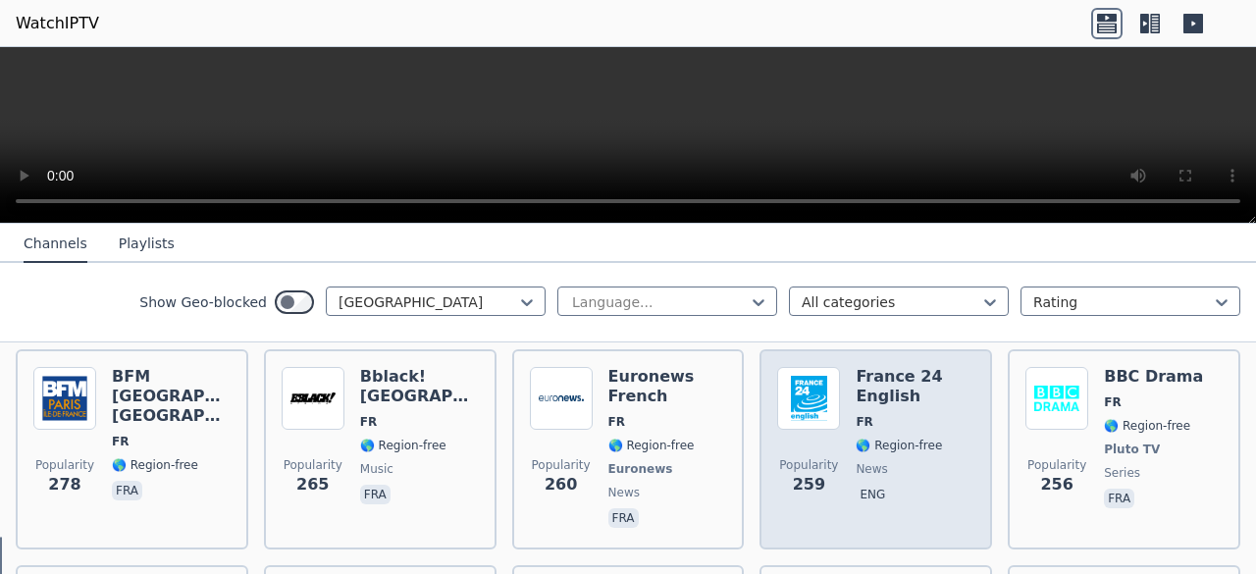
click at [884, 370] on h6 "France 24 English" at bounding box center [914, 386] width 119 height 39
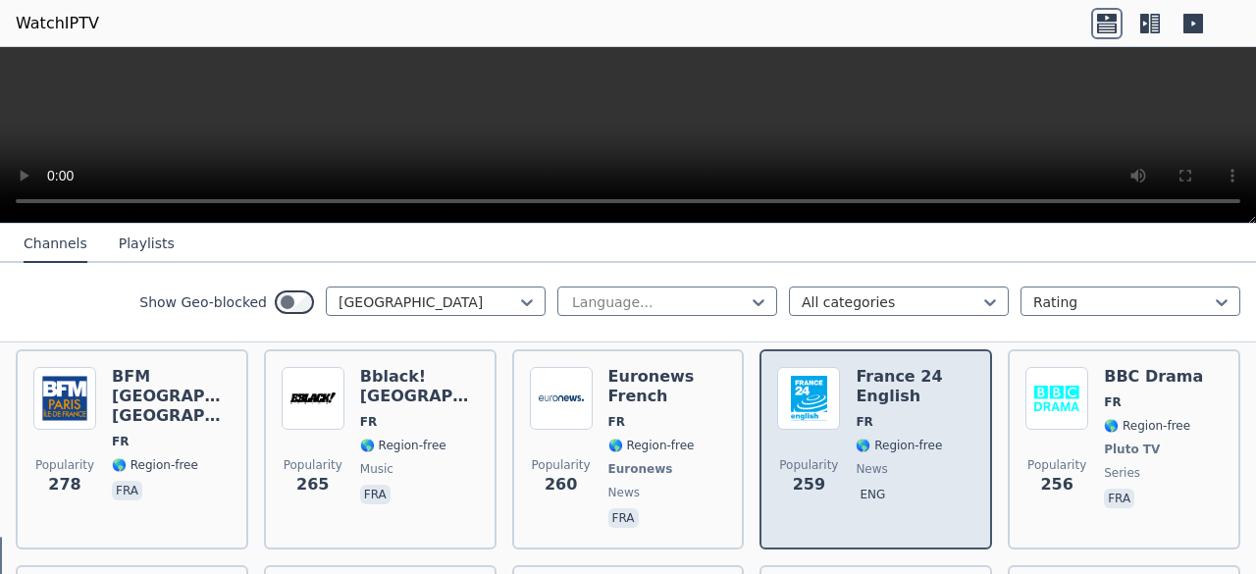
click at [884, 370] on h6 "France 24 English" at bounding box center [914, 386] width 119 height 39
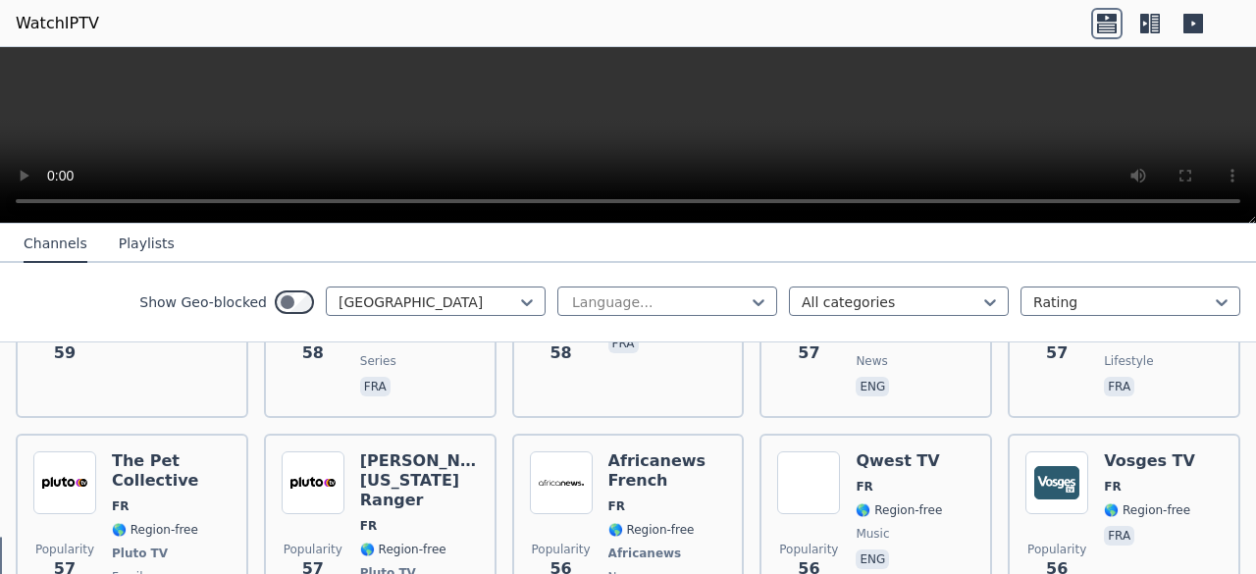
scroll to position [5144, 0]
